Goal: Task Accomplishment & Management: Manage account settings

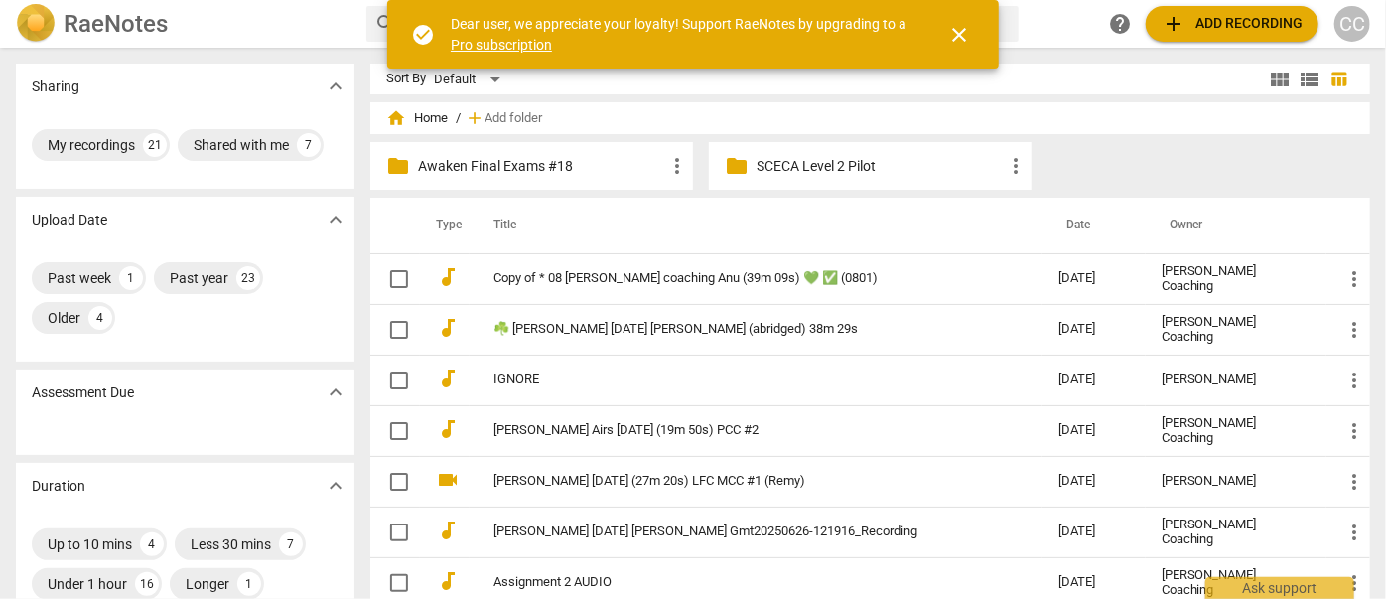
click at [949, 32] on span "close" at bounding box center [959, 35] width 24 height 24
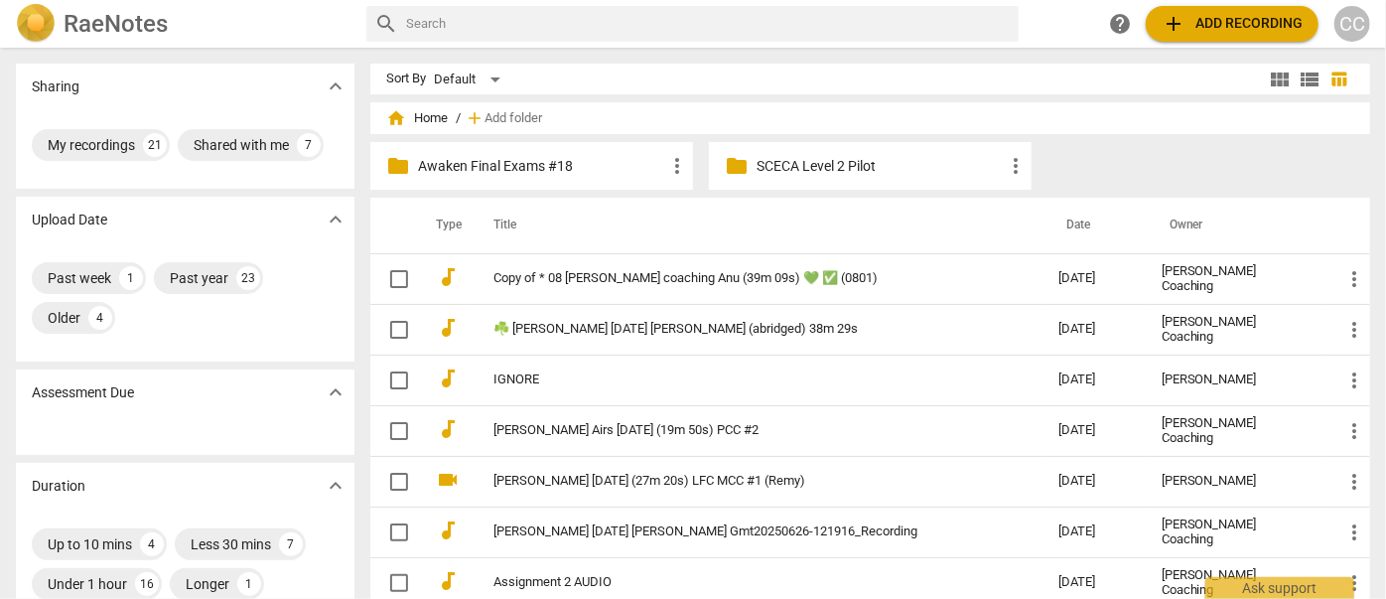
click at [1354, 21] on div "CC" at bounding box center [1353, 24] width 36 height 36
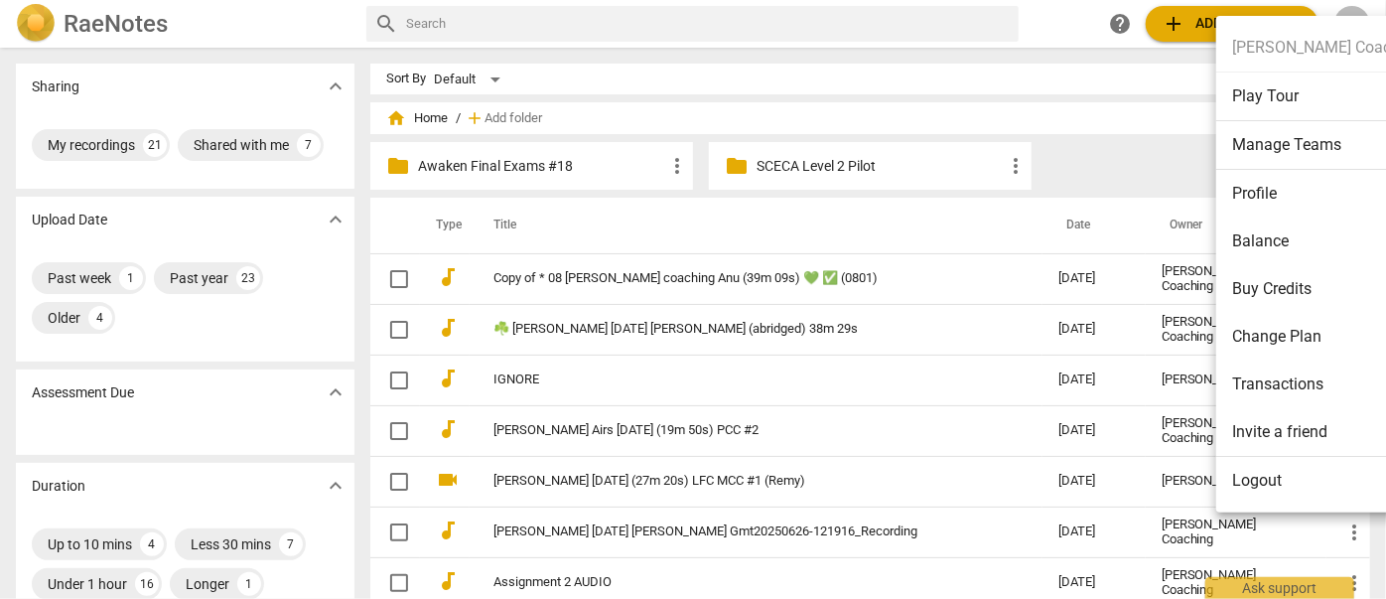
click at [1262, 492] on li "Logout" at bounding box center [1326, 481] width 221 height 48
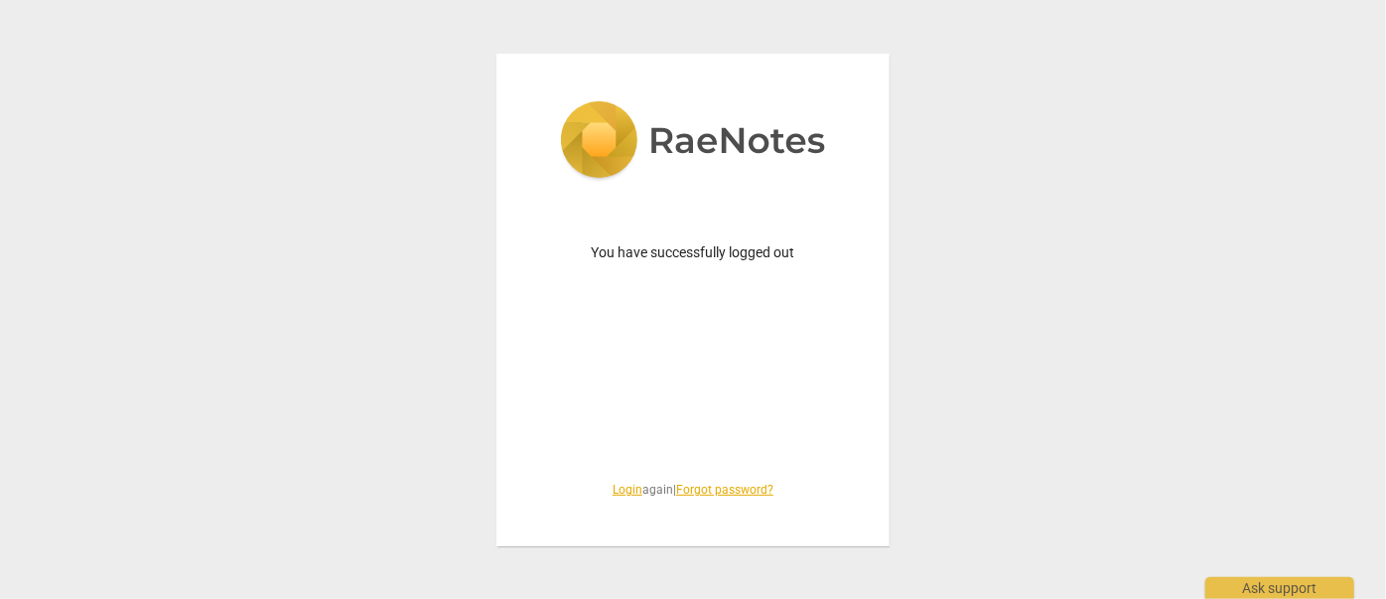
click at [618, 494] on link "Login" at bounding box center [628, 490] width 30 height 14
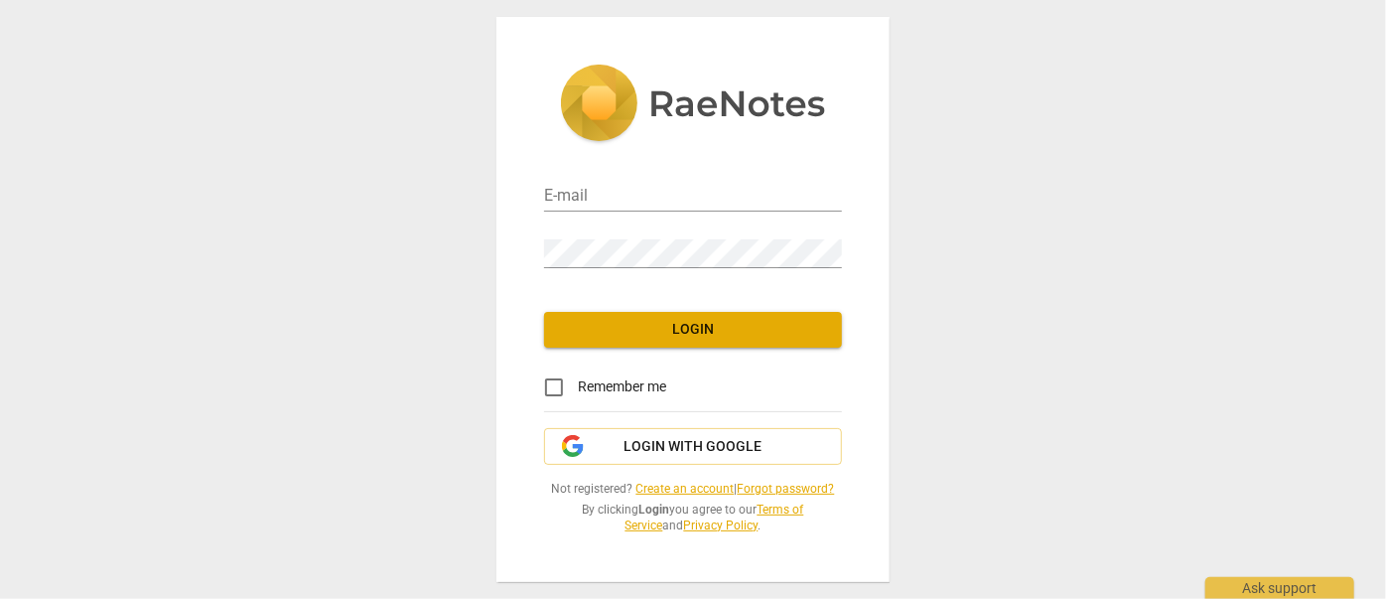
type input "[EMAIL_ADDRESS][DOMAIN_NAME]"
click at [630, 329] on span "Login" at bounding box center [693, 330] width 266 height 20
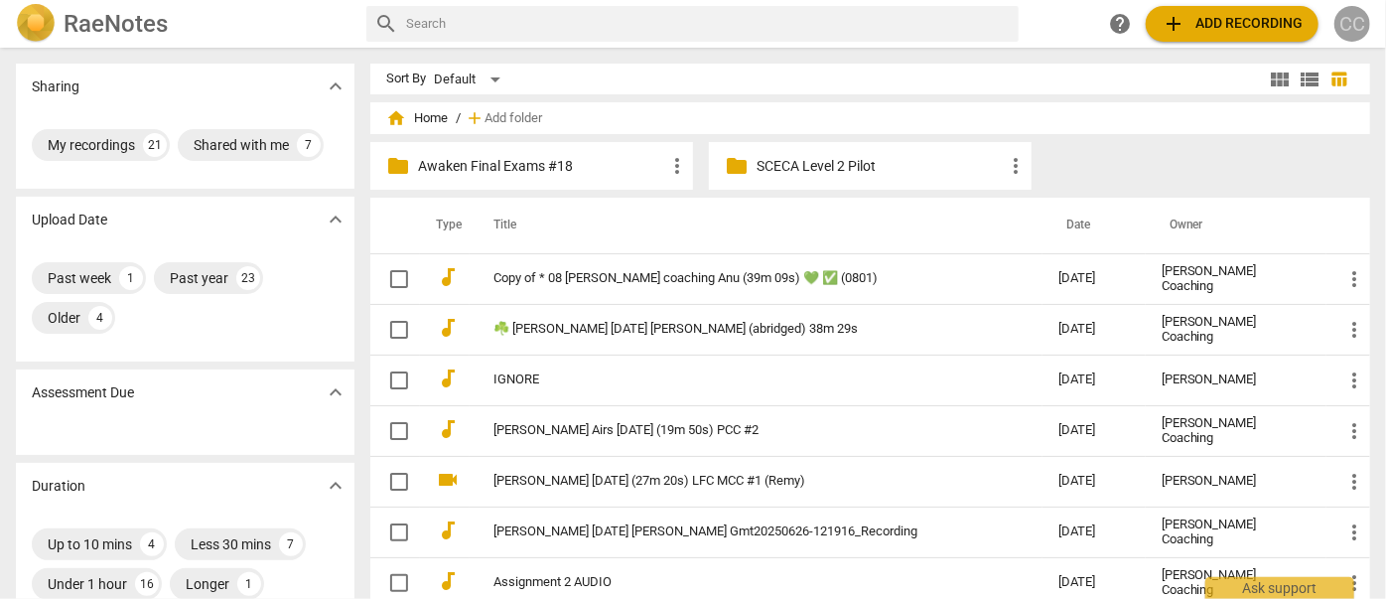
click at [1346, 17] on div "CC" at bounding box center [1353, 24] width 36 height 36
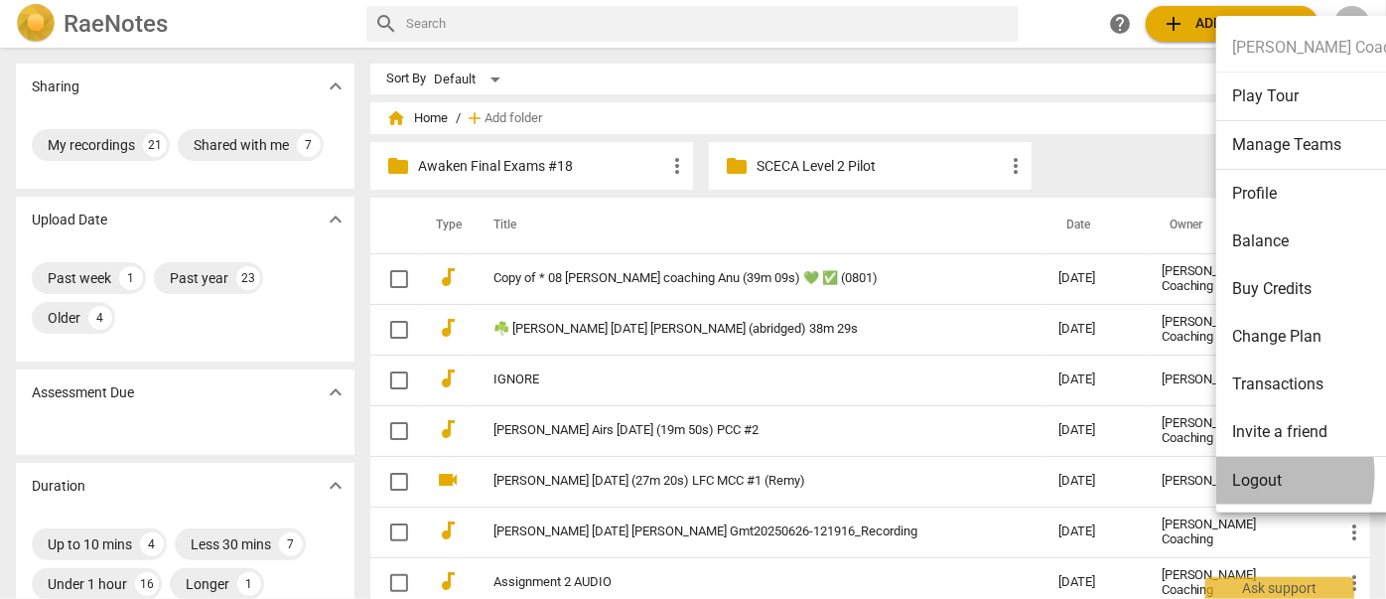
click at [1247, 475] on li "Logout" at bounding box center [1326, 481] width 221 height 48
